Goal: Transaction & Acquisition: Purchase product/service

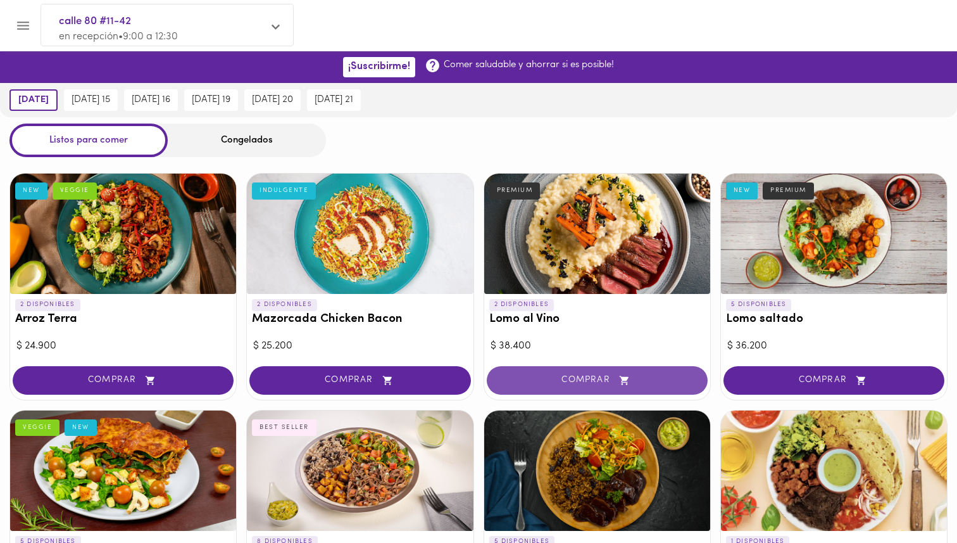
click at [598, 372] on button "COMPRAR" at bounding box center [597, 380] width 221 height 28
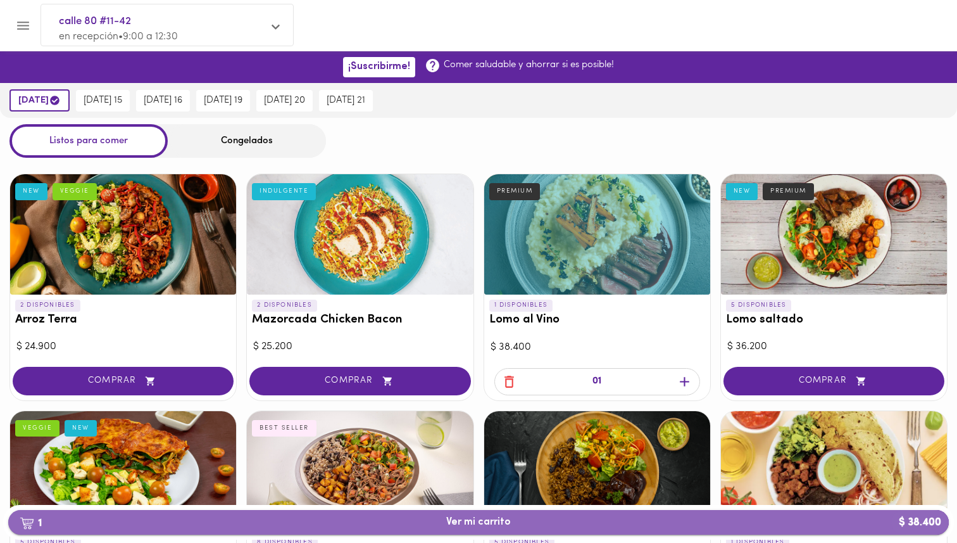
click at [575, 524] on span "1 Ver mi carrito $ 38.400" at bounding box center [478, 522] width 921 height 12
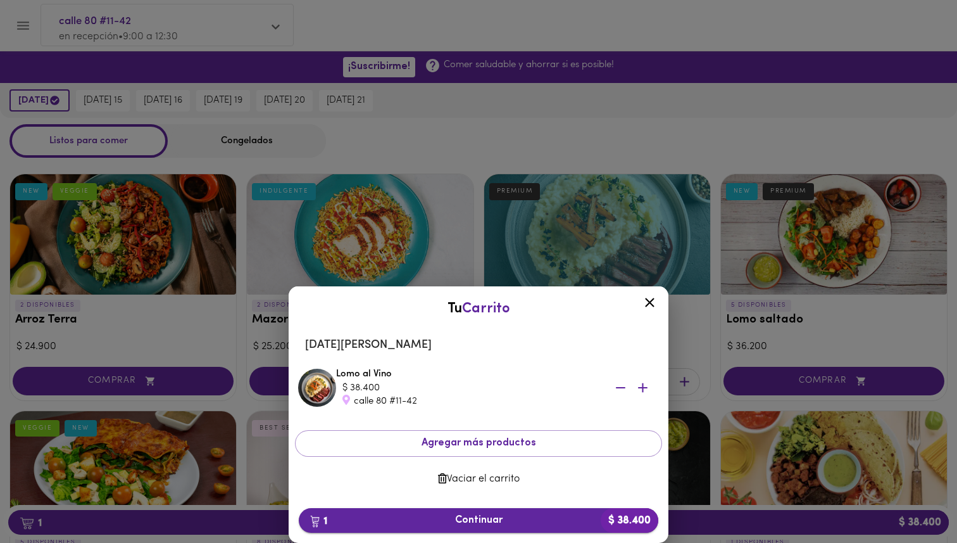
click at [514, 518] on span "1 Continuar $ 38.400" at bounding box center [478, 520] width 339 height 12
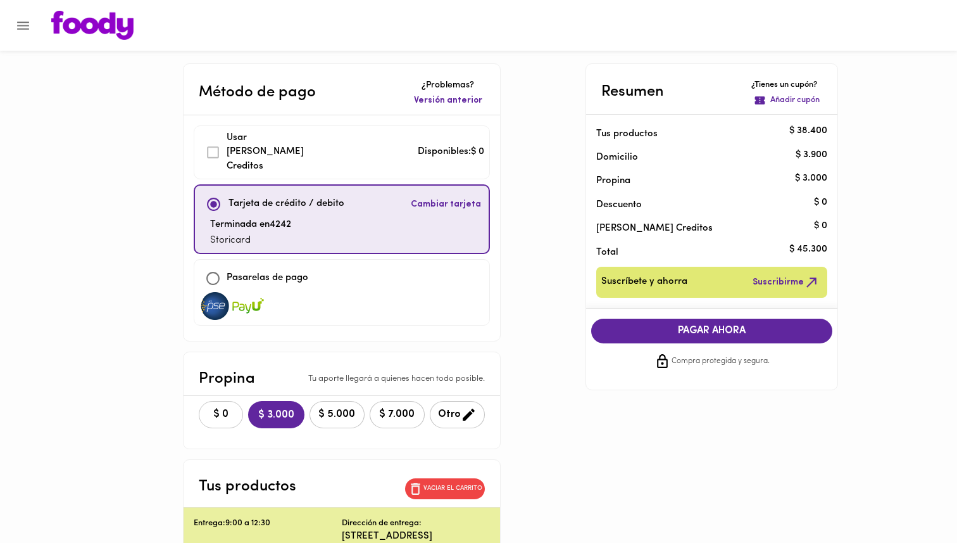
click at [220, 409] on button "$ 0" at bounding box center [221, 414] width 44 height 27
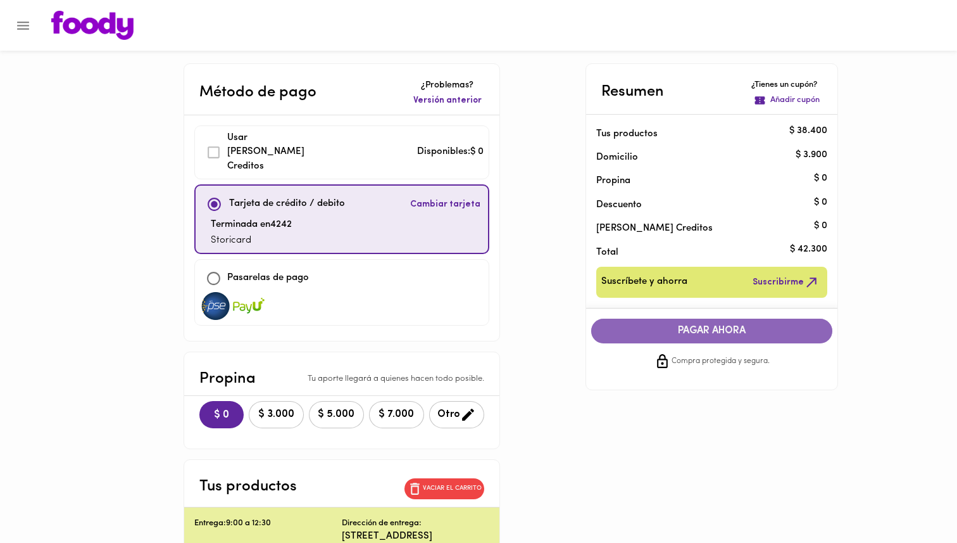
click at [710, 328] on span "PAGAR AHORA" at bounding box center [712, 331] width 217 height 12
